Goal: Information Seeking & Learning: Learn about a topic

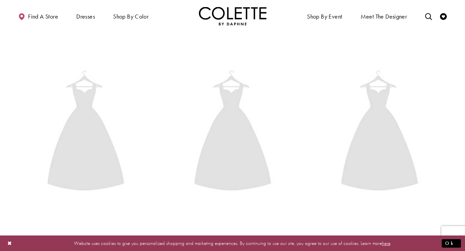
scroll to position [175, 0]
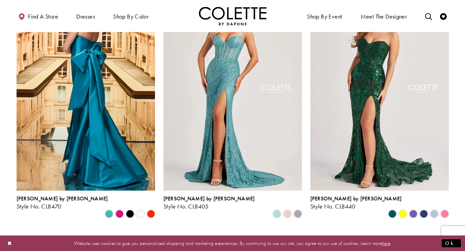
scroll to position [219, 0]
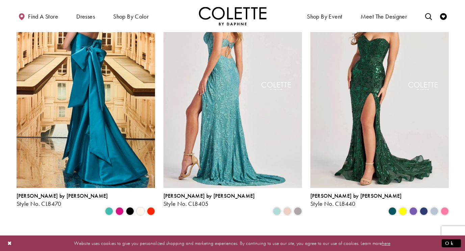
click at [235, 104] on img "Visit Colette by Daphne Style No. CL8405 Page" at bounding box center [233, 86] width 139 height 201
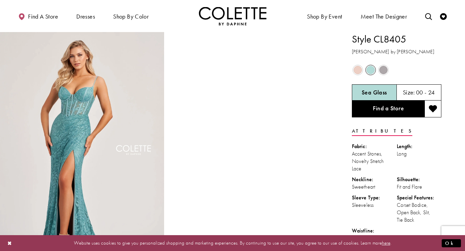
click at [360, 69] on span "Product color controls state depends on size chosen" at bounding box center [358, 70] width 8 height 8
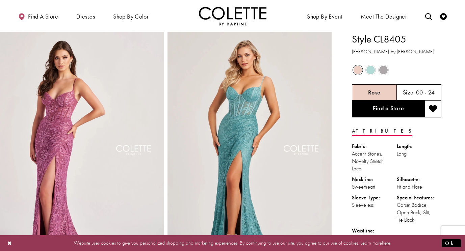
click at [385, 70] on span "Product color controls state depends on size chosen" at bounding box center [383, 70] width 8 height 8
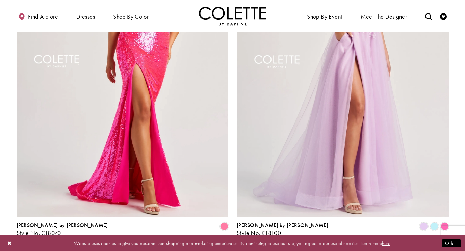
scroll to position [1354, 0]
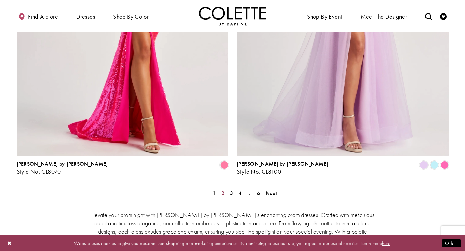
click at [222, 190] on span "2" at bounding box center [222, 193] width 3 height 7
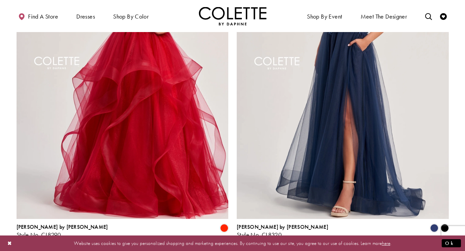
scroll to position [1309, 0]
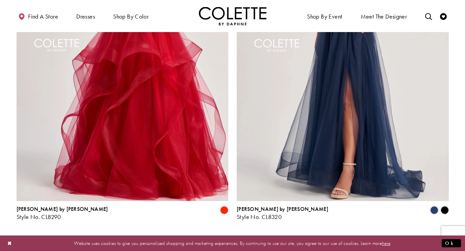
click at [232, 235] on span "3" at bounding box center [231, 238] width 3 height 7
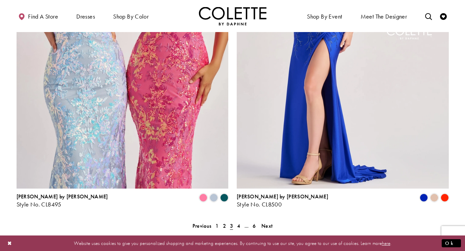
scroll to position [1324, 0]
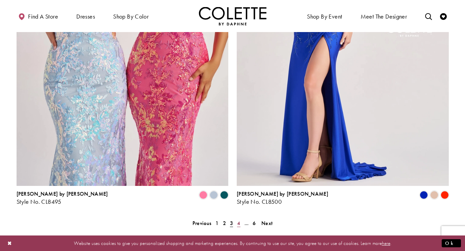
click at [240, 220] on span "4" at bounding box center [238, 223] width 3 height 7
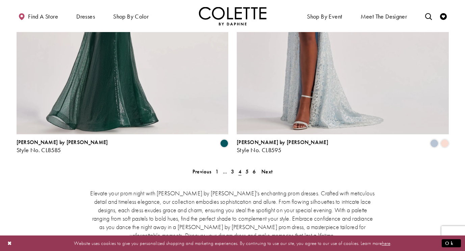
scroll to position [1389, 0]
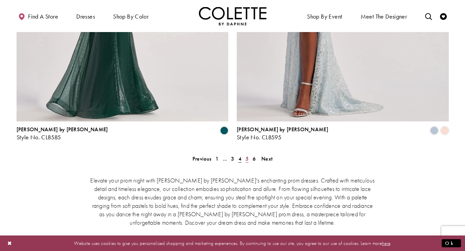
click at [248, 155] on span "5" at bounding box center [247, 158] width 3 height 7
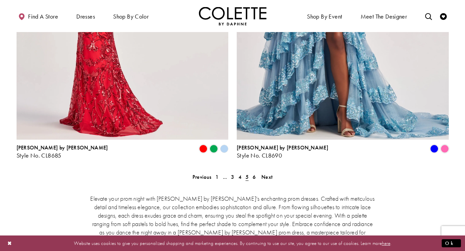
scroll to position [1376, 0]
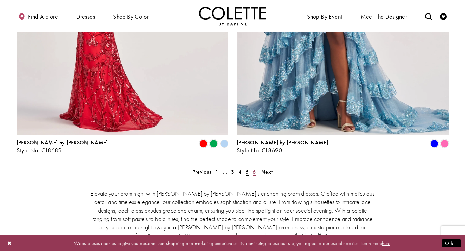
click at [255, 169] on span "6" at bounding box center [254, 172] width 3 height 7
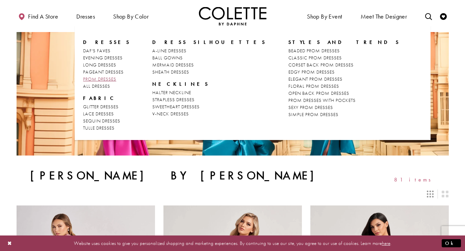
click at [101, 77] on span "PROM DRESSES" at bounding box center [99, 79] width 33 height 6
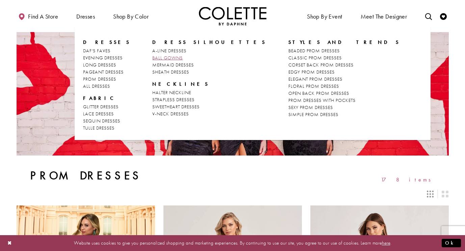
click at [164, 58] on span "BALL GOWNS" at bounding box center [167, 58] width 30 height 6
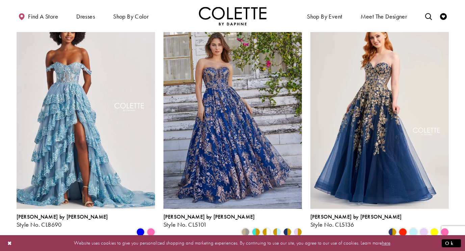
scroll to position [308, 0]
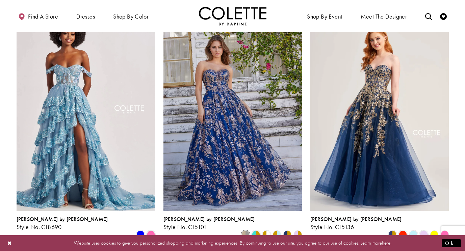
click at [245, 231] on span "Product List" at bounding box center [246, 235] width 8 height 8
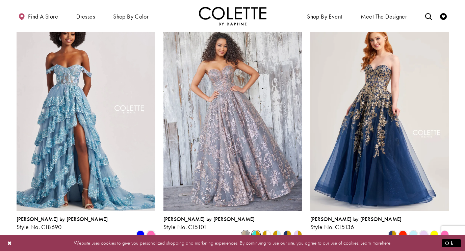
click at [255, 231] on span "Product List" at bounding box center [256, 235] width 8 height 8
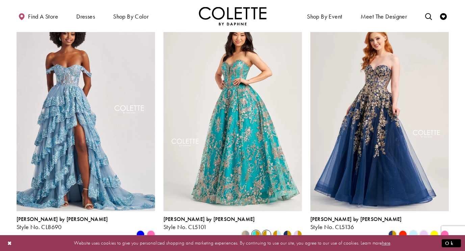
click at [267, 231] on span "Product List" at bounding box center [267, 235] width 8 height 8
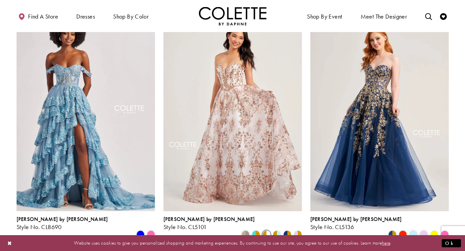
click at [279, 229] on polygon "Product List" at bounding box center [279, 234] width 5 height 10
click at [288, 229] on polygon "Product List" at bounding box center [290, 234] width 5 height 10
click at [299, 229] on polygon "Product List" at bounding box center [300, 234] width 5 height 10
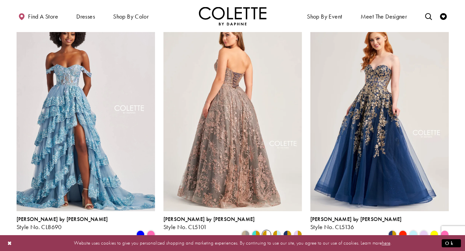
click at [236, 148] on img "Visit Colette by Daphne Style No. CL5101 Page" at bounding box center [233, 110] width 139 height 201
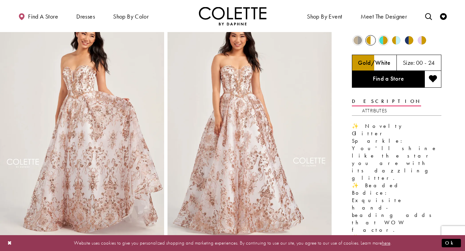
scroll to position [32, 0]
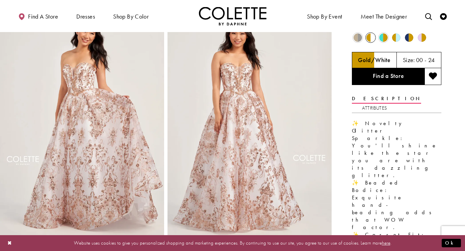
click at [240, 87] on img "Full size Style CL5101 Colette by Daphne #1 Gold/White frontface vertical pictu…" at bounding box center [250, 123] width 164 height 246
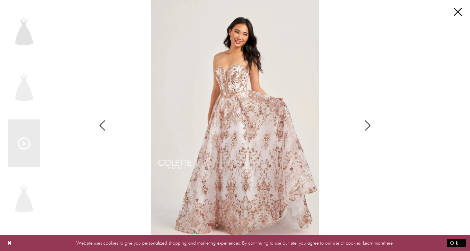
click at [240, 87] on div "Scroll List" at bounding box center [235, 125] width 249 height 251
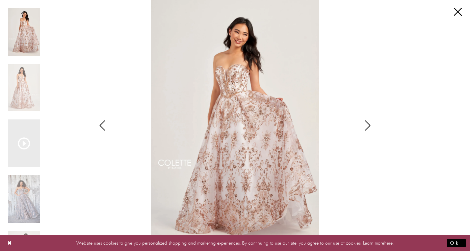
click at [366, 127] on icon "Style CL5101 Colette by Daphne Views dialog" at bounding box center [368, 126] width 17 height 10
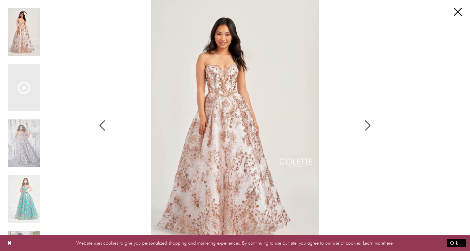
click at [366, 127] on icon "Style CL5101 Colette by Daphne Views dialog" at bounding box center [368, 126] width 17 height 10
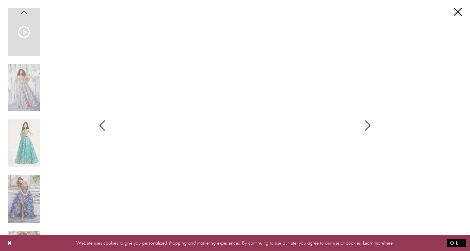
click at [103, 125] on icon "Style CL5101 Colette by Daphne Views dialog" at bounding box center [102, 126] width 17 height 10
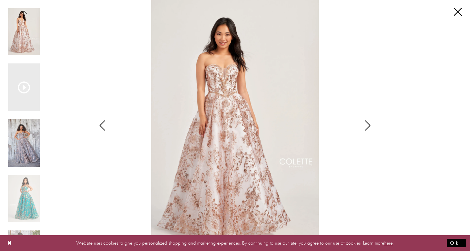
click at [19, 135] on img "Scroll List" at bounding box center [24, 143] width 32 height 48
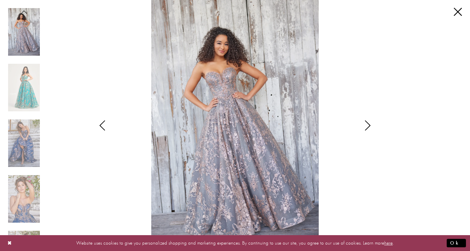
click at [365, 131] on div "Style CL5101 Colette by Daphne Views dialog" at bounding box center [368, 125] width 17 height 251
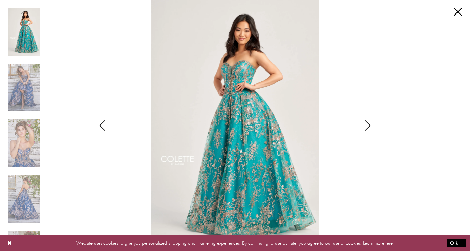
click at [365, 131] on div "Style CL5101 Colette by Daphne Views dialog" at bounding box center [368, 125] width 17 height 251
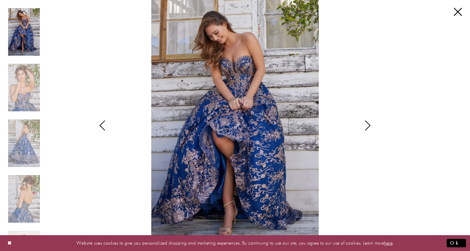
click at [365, 131] on div "Style CL5101 Colette by Daphne Views dialog" at bounding box center [368, 125] width 17 height 251
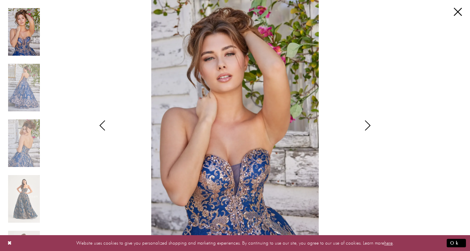
click at [365, 131] on div "Style CL5101 Colette by Daphne Views dialog" at bounding box center [368, 125] width 17 height 251
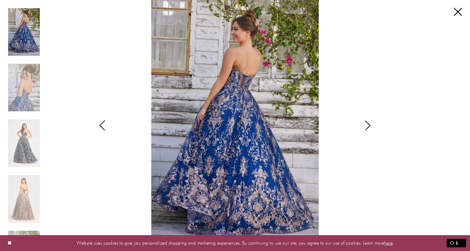
click at [365, 131] on div "Style CL5101 Colette by Daphne Views dialog" at bounding box center [368, 125] width 17 height 251
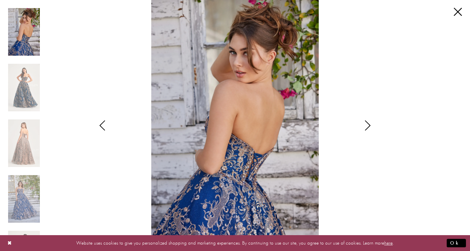
click at [365, 131] on div "Style CL5101 Colette by Daphne Views dialog" at bounding box center [368, 125] width 17 height 251
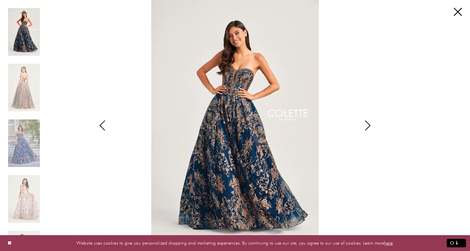
click at [365, 131] on div "Style CL5101 Colette by Daphne Views dialog" at bounding box center [368, 125] width 17 height 251
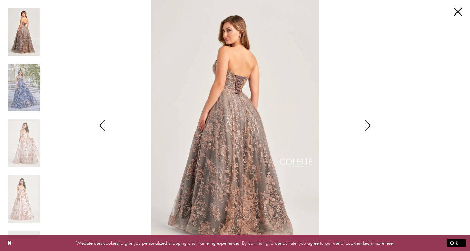
click at [365, 131] on div "Style CL5101 Colette by Daphne Views dialog" at bounding box center [368, 125] width 17 height 251
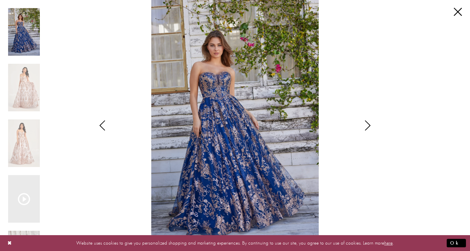
click at [365, 131] on div "Style CL5101 Colette by Daphne Views dialog" at bounding box center [368, 125] width 17 height 251
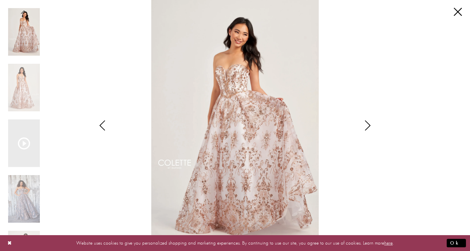
click at [365, 131] on div "Style CL5101 Colette by Daphne Views dialog" at bounding box center [368, 125] width 17 height 251
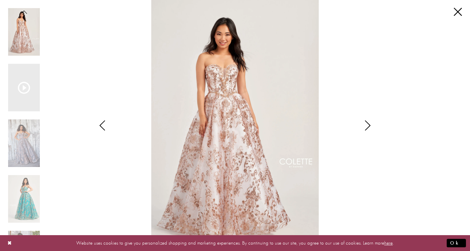
click at [365, 131] on div "Style CL5101 Colette by Daphne Views dialog" at bounding box center [368, 125] width 17 height 251
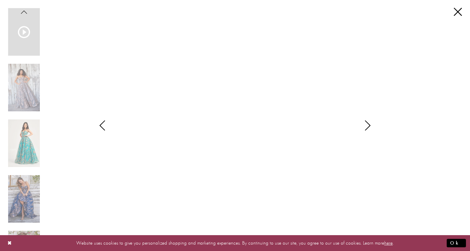
click at [104, 126] on icon "Style CL5101 Colette by Daphne Views dialog" at bounding box center [102, 126] width 17 height 10
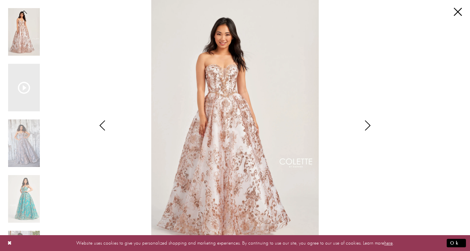
click at [372, 122] on icon "Style CL5101 Colette by Daphne Views dialog" at bounding box center [368, 126] width 17 height 10
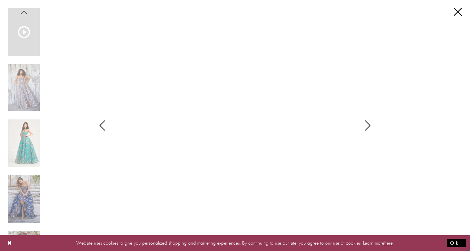
click at [372, 122] on icon "Style CL5101 Colette by Daphne Views dialog" at bounding box center [368, 126] width 17 height 10
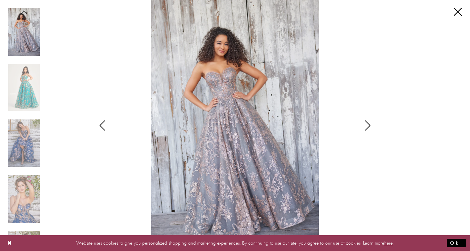
click at [369, 125] on icon "Style CL5101 Colette by Daphne Views dialog" at bounding box center [368, 126] width 17 height 10
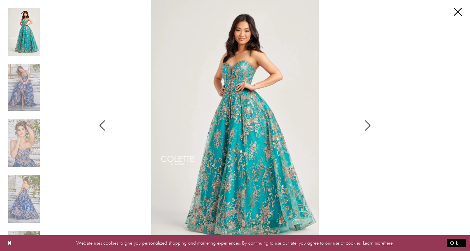
click at [369, 125] on icon "Style CL5101 Colette by Daphne Views dialog" at bounding box center [368, 126] width 17 height 10
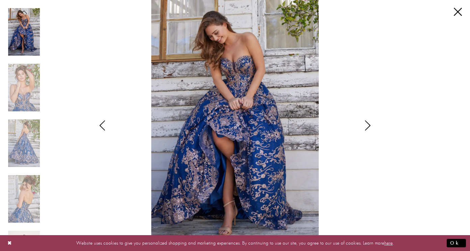
click at [369, 125] on icon "Style CL5101 Colette by Daphne Views dialog" at bounding box center [368, 126] width 17 height 10
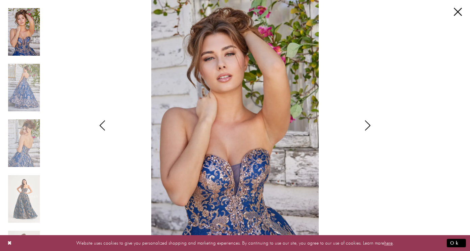
click at [368, 125] on icon "Style CL5101 Colette by Daphne Views dialog" at bounding box center [368, 126] width 17 height 10
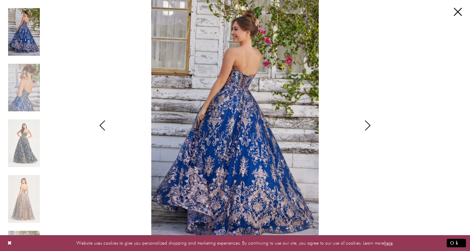
click at [368, 125] on icon "Style CL5101 Colette by Daphne Views dialog" at bounding box center [368, 126] width 17 height 10
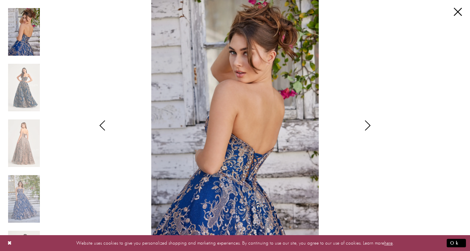
click at [368, 125] on icon "Style CL5101 Colette by Daphne Views dialog" at bounding box center [368, 126] width 17 height 10
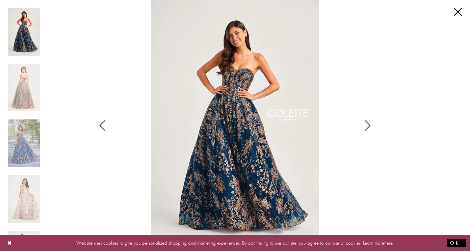
click at [368, 125] on icon "Style CL5101 Colette by Daphne Views dialog" at bounding box center [368, 126] width 17 height 10
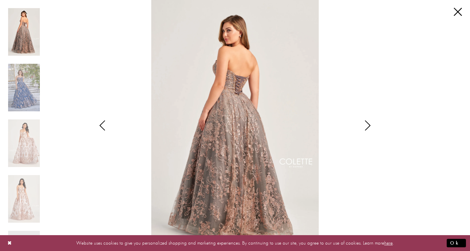
click at [364, 124] on icon "Style CL5101 Colette by Daphne Views dialog" at bounding box center [368, 126] width 17 height 10
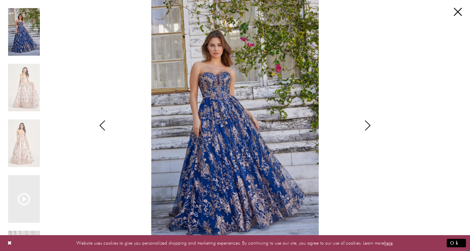
click at [364, 124] on icon "Style CL5101 Colette by Daphne Views dialog" at bounding box center [368, 126] width 17 height 10
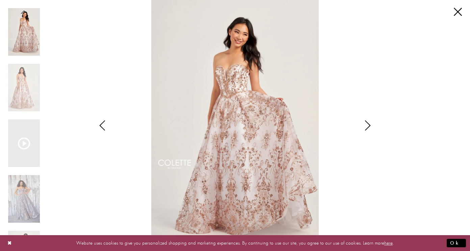
click at [455, 16] on div "Pause autoplay Previous Slide Next Slide 0 1 2 3 4 5 6 7 8 9 10 11 Video Player…" at bounding box center [235, 125] width 454 height 251
click at [458, 10] on link "Close" at bounding box center [458, 12] width 8 height 8
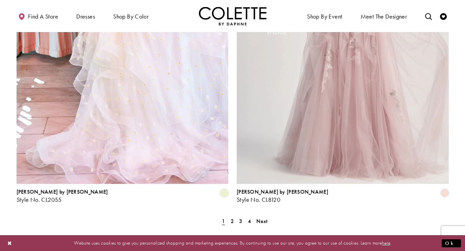
scroll to position [1194, 0]
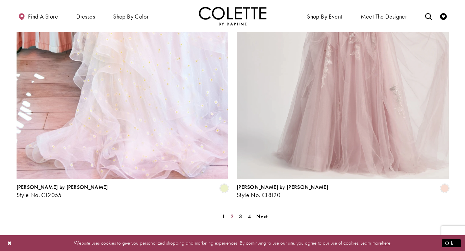
click at [232, 213] on span "2" at bounding box center [232, 216] width 3 height 7
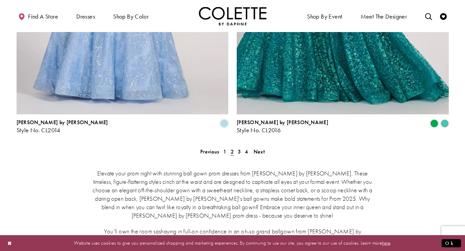
scroll to position [1261, 0]
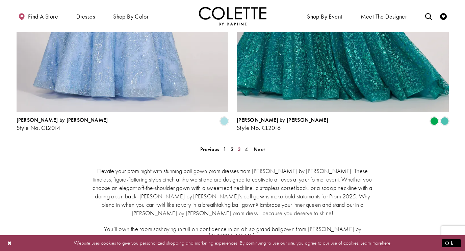
click at [239, 146] on span "3" at bounding box center [239, 149] width 3 height 7
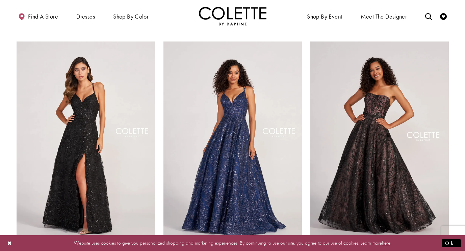
scroll to position [528, 0]
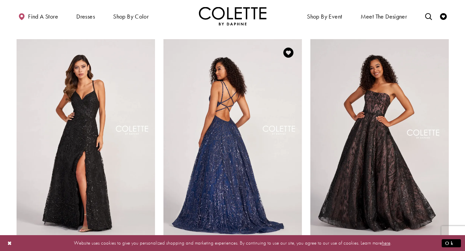
click at [232, 147] on img "Visit Colette by Daphne Style No. CL2030 Page" at bounding box center [233, 139] width 139 height 201
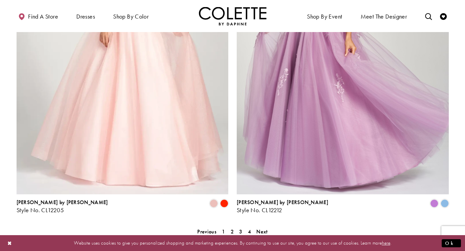
scroll to position [1184, 0]
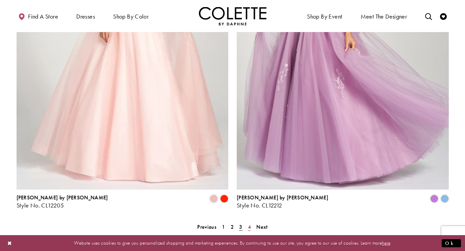
click at [249, 224] on span "4" at bounding box center [249, 227] width 3 height 7
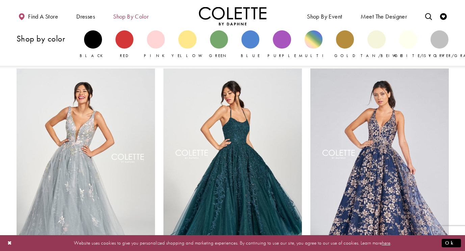
click at [136, 17] on span "Shop by color" at bounding box center [130, 16] width 35 height 7
click at [349, 42] on div "Primary block" at bounding box center [345, 39] width 18 height 18
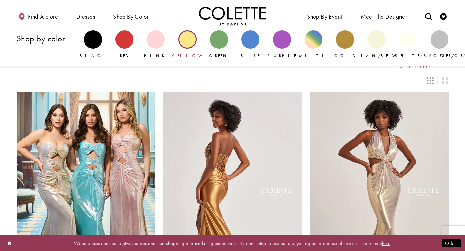
click at [188, 40] on div "Primary block" at bounding box center [187, 39] width 18 height 18
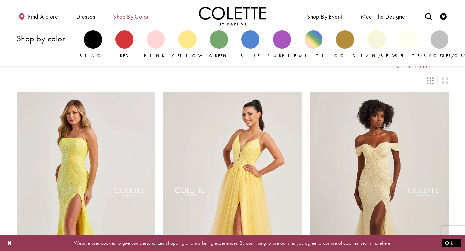
click at [137, 14] on span "Shop by color" at bounding box center [130, 16] width 35 height 7
click at [380, 40] on div "Primary block" at bounding box center [377, 39] width 18 height 18
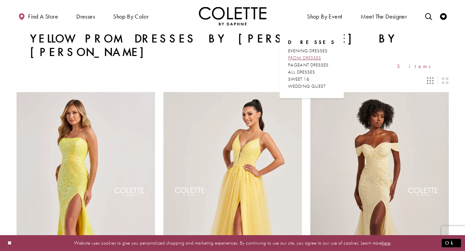
click at [313, 57] on span "PROM DRESSES" at bounding box center [304, 58] width 33 height 6
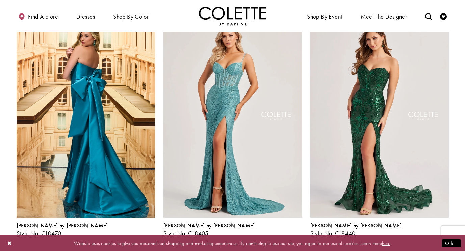
scroll to position [192, 0]
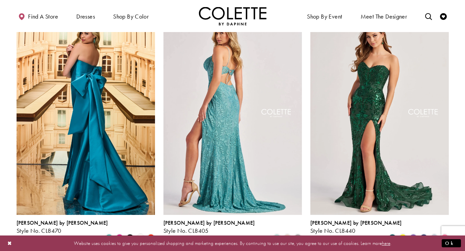
click at [234, 124] on img "Visit Colette by Daphne Style No. CL8405 Page" at bounding box center [233, 114] width 139 height 201
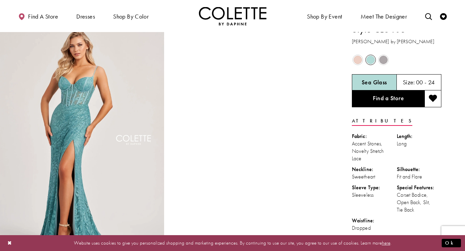
scroll to position [8, 0]
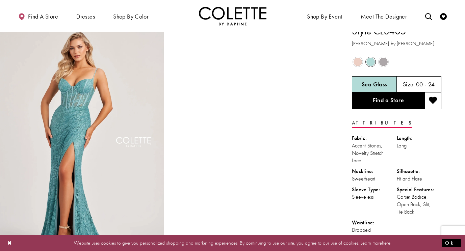
click at [386, 61] on span "Product color controls state depends on size chosen" at bounding box center [383, 62] width 8 height 8
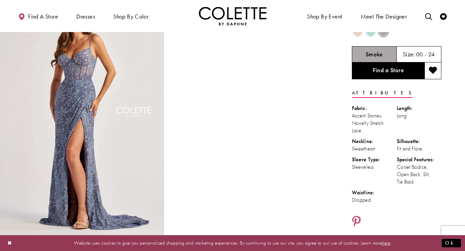
scroll to position [0, 0]
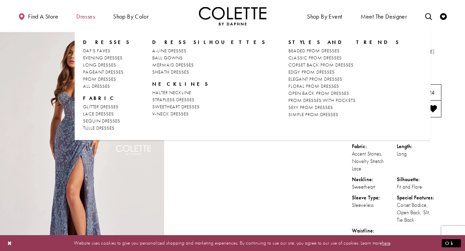
click at [88, 18] on span "Dresses" at bounding box center [85, 16] width 19 height 7
click at [289, 108] on span "SEXY PROM DRESSES" at bounding box center [311, 107] width 45 height 6
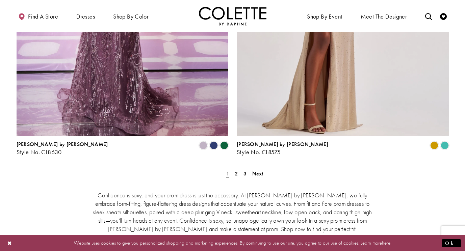
scroll to position [1248, 0]
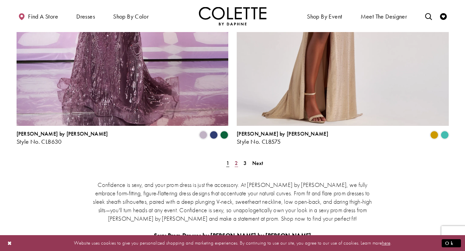
click at [237, 158] on link "2" at bounding box center [236, 163] width 7 height 10
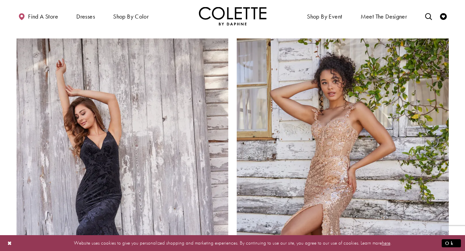
scroll to position [1016, 0]
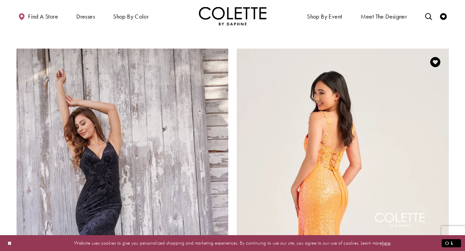
click at [321, 162] on img "Visit Colette by Daphne Style No. CL5133 Page" at bounding box center [343, 203] width 212 height 309
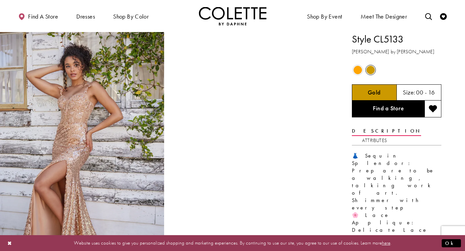
click at [372, 70] on span "Product color controls state depends on size chosen" at bounding box center [371, 70] width 8 height 8
click at [361, 70] on span "Product color controls state depends on size chosen" at bounding box center [358, 70] width 8 height 8
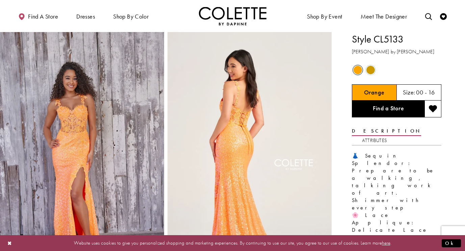
click at [373, 69] on span "Product color controls state depends on size chosen" at bounding box center [371, 70] width 8 height 8
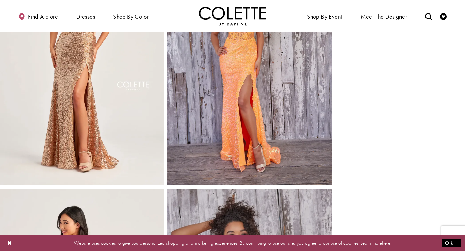
scroll to position [1295, 0]
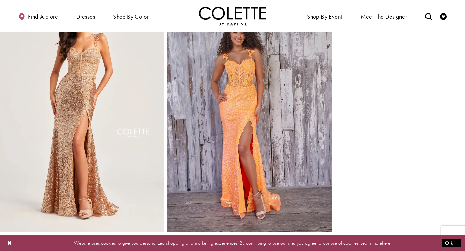
click at [103, 133] on img "Full size Style CL5133 Colette by Daphne #13 Gold frontface vertical picture" at bounding box center [82, 109] width 164 height 246
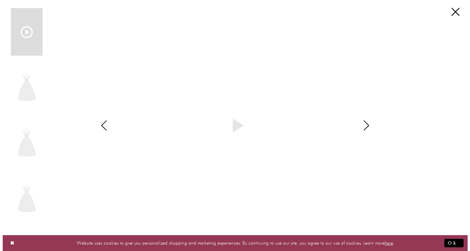
scroll to position [1310, 0]
click at [103, 133] on div "Style CL5133 Colette by Daphne Views dialog" at bounding box center [102, 125] width 17 height 251
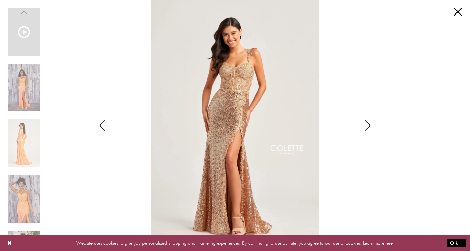
click at [366, 124] on icon "Style CL5133 Colette by Daphne Views dialog" at bounding box center [368, 126] width 17 height 10
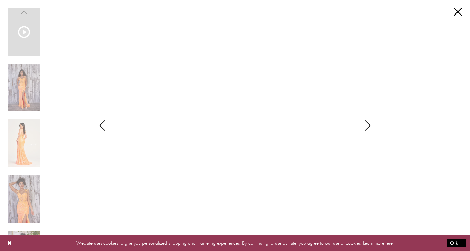
click at [366, 124] on icon "Style CL5133 Colette by Daphne Views dialog" at bounding box center [368, 126] width 17 height 10
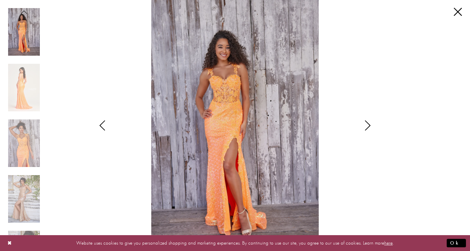
click at [366, 124] on icon "Style CL5133 Colette by Daphne Views dialog" at bounding box center [368, 126] width 17 height 10
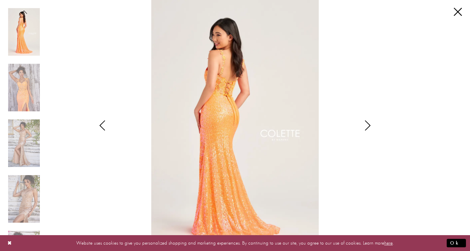
click at [366, 124] on icon "Style CL5133 Colette by Daphne Views dialog" at bounding box center [368, 126] width 17 height 10
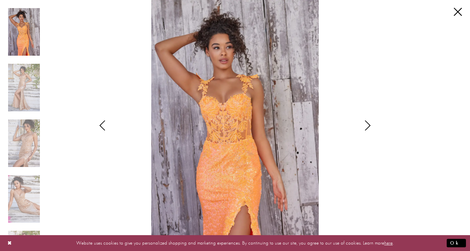
click at [366, 124] on icon "Style CL5133 Colette by Daphne Views dialog" at bounding box center [368, 126] width 17 height 10
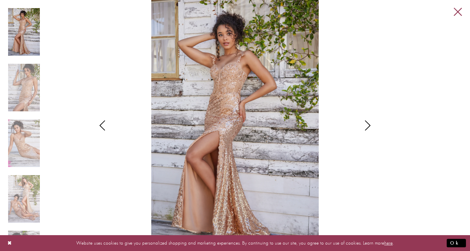
click at [454, 13] on link "Close" at bounding box center [458, 12] width 8 height 8
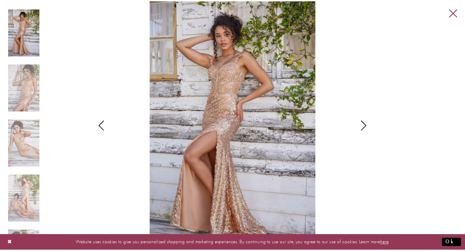
scroll to position [1295, 0]
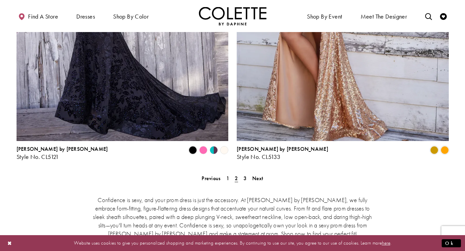
scroll to position [1263, 0]
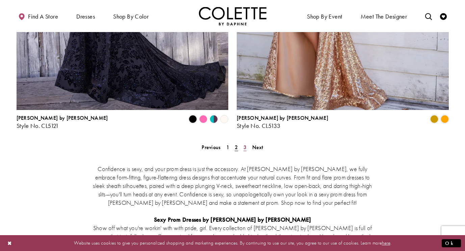
click at [248, 143] on link "3" at bounding box center [245, 148] width 7 height 10
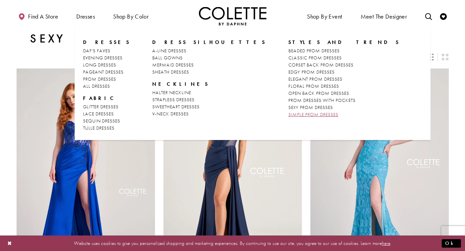
click at [289, 116] on span "SIMPLE PROM DRESSES" at bounding box center [314, 115] width 50 height 6
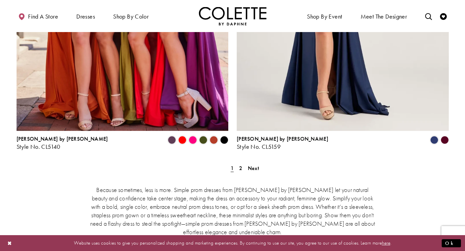
scroll to position [1245, 0]
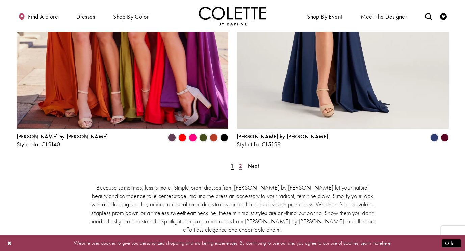
click at [241, 163] on span "2" at bounding box center [240, 166] width 3 height 7
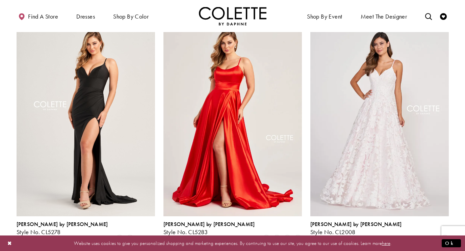
scroll to position [299, 0]
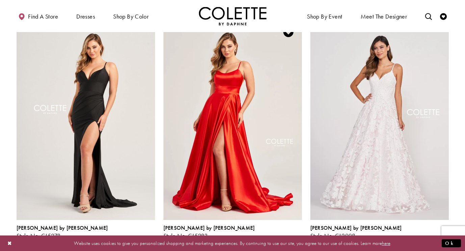
click at [289, 240] on span "Product List" at bounding box center [288, 244] width 8 height 8
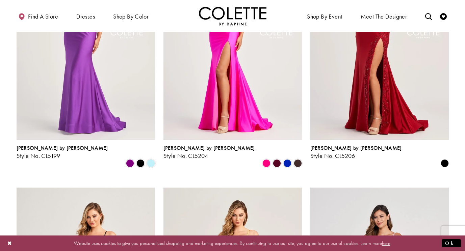
scroll to position [0, 0]
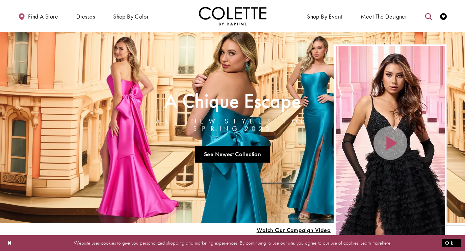
click at [430, 19] on icon "Toggle search" at bounding box center [428, 16] width 7 height 7
click at [380, 19] on input "Search" at bounding box center [394, 16] width 81 height 10
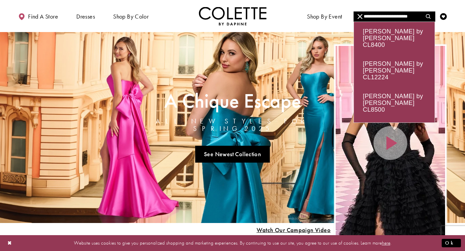
type input "**********"
